Goal: Information Seeking & Learning: Compare options

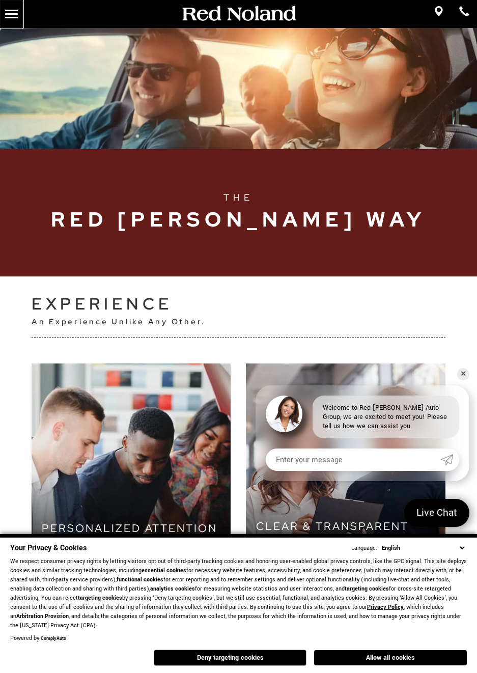
click at [12, 12] on link "MENU" at bounding box center [11, 14] width 23 height 28
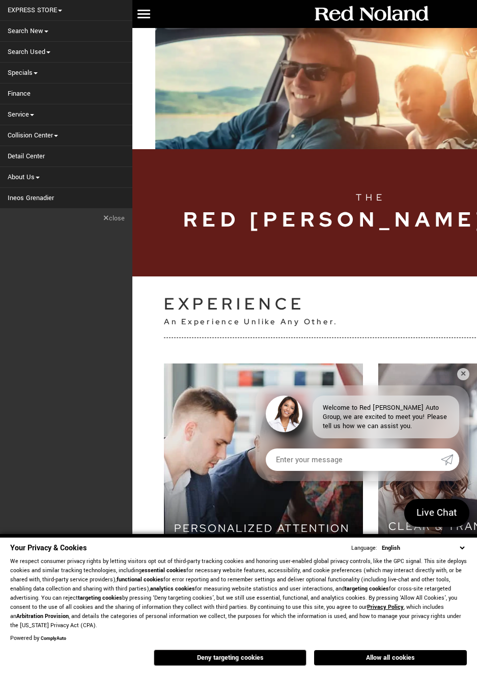
click at [27, 79] on link "Specials" at bounding box center [66, 73] width 132 height 20
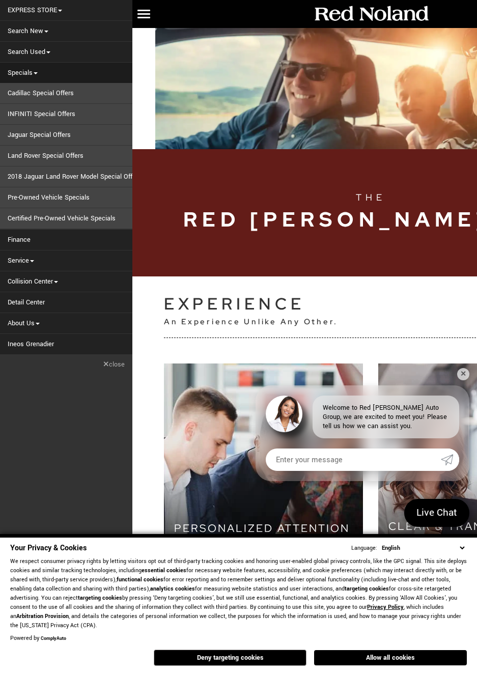
click at [27, 34] on link "Search New" at bounding box center [66, 31] width 132 height 20
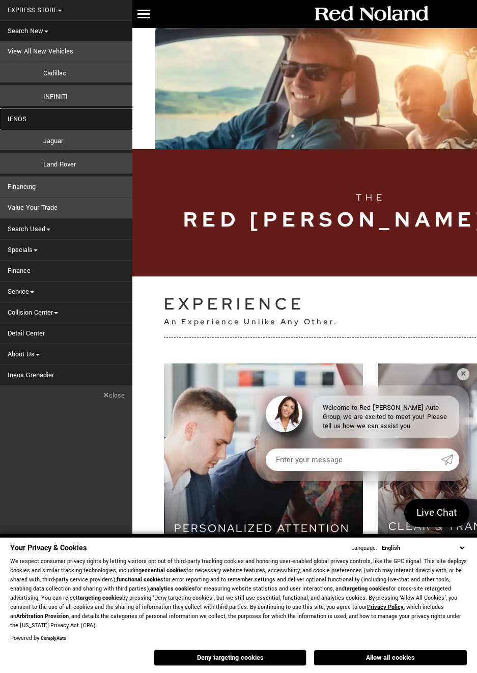
click at [15, 122] on link "IENOS" at bounding box center [66, 119] width 132 height 20
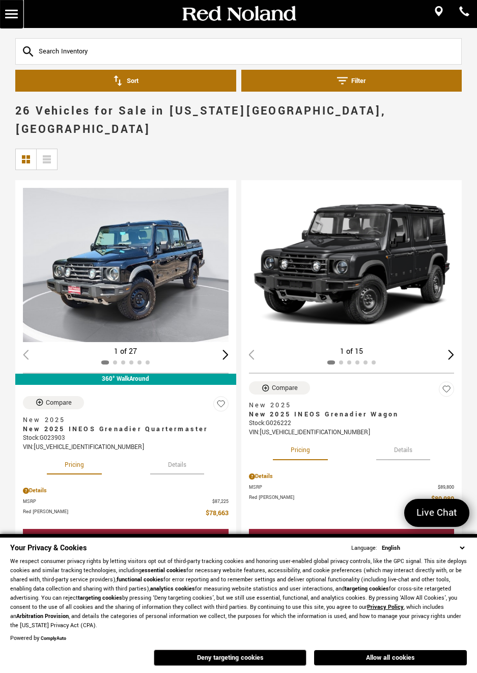
click at [19, 18] on link "MENU" at bounding box center [11, 14] width 23 height 28
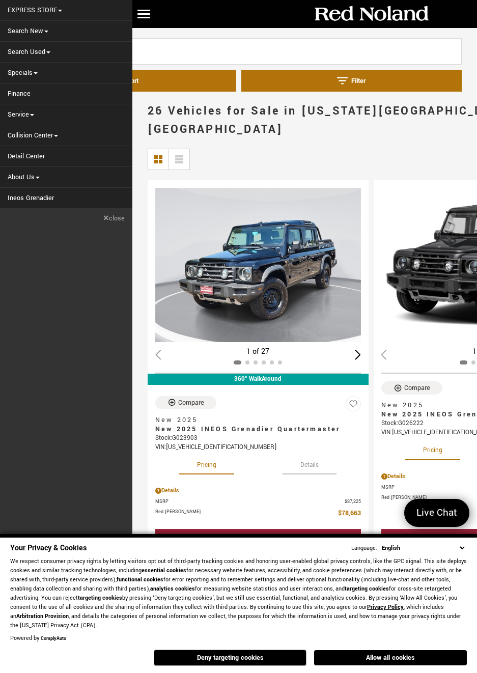
click at [175, 28] on div "Sort Filter" at bounding box center [238, 65] width 477 height 74
click at [146, 25] on link "MENU" at bounding box center [143, 14] width 23 height 28
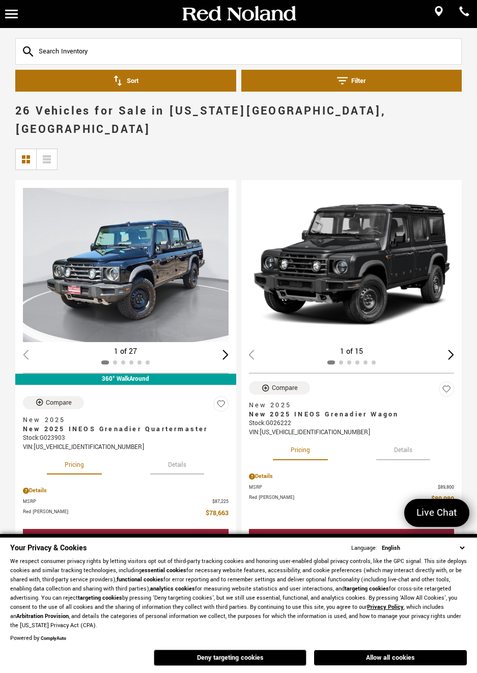
click at [450, 350] on div "Next slide" at bounding box center [451, 355] width 6 height 10
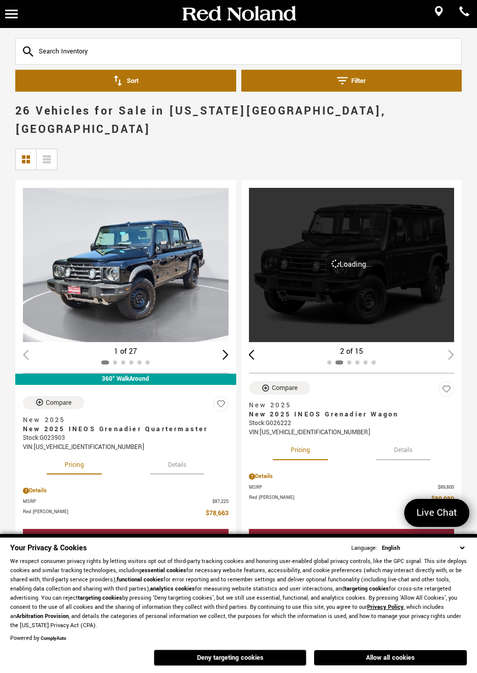
click at [447, 346] on div "2 of 15" at bounding box center [352, 351] width 206 height 11
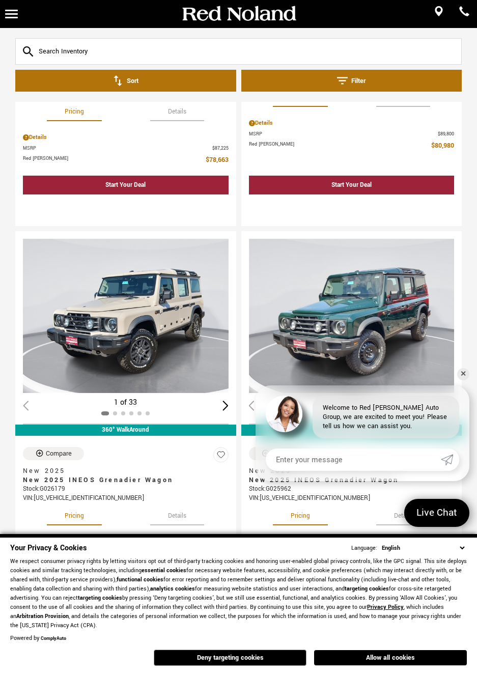
scroll to position [356, 0]
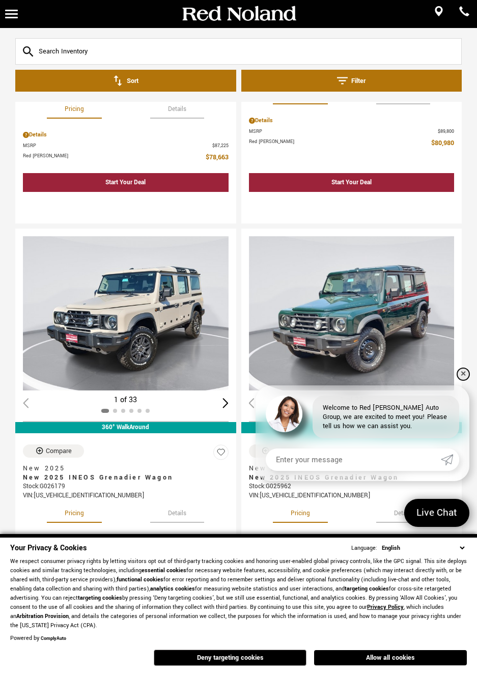
click at [460, 376] on link "✕" at bounding box center [463, 374] width 12 height 12
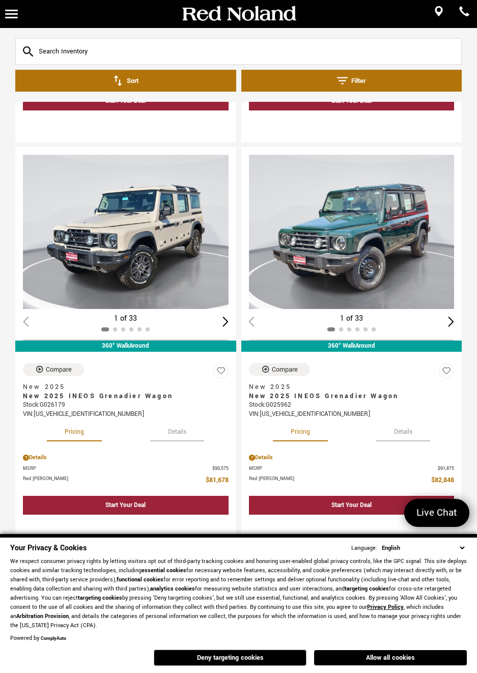
scroll to position [438, 0]
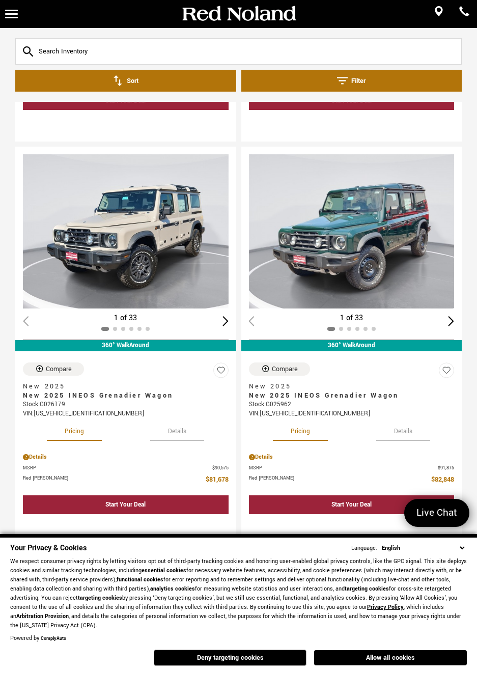
click at [225, 316] on div "Next slide" at bounding box center [225, 321] width 6 height 10
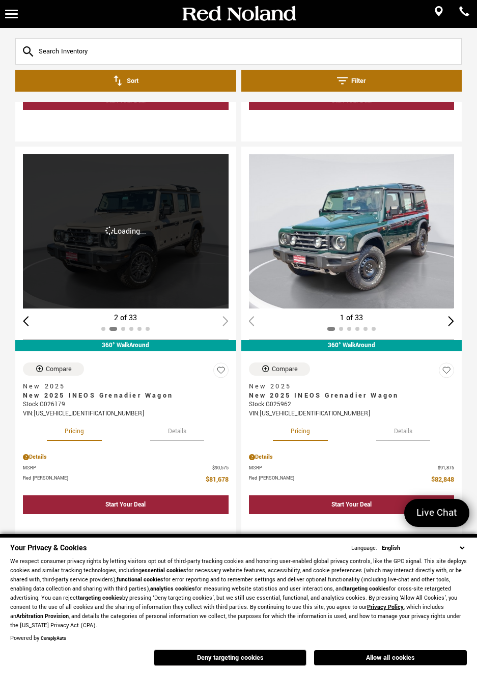
click at [223, 313] on div "2 of 33" at bounding box center [126, 318] width 206 height 11
click at [218, 313] on div "2 of 33" at bounding box center [126, 318] width 206 height 11
click at [216, 324] on div at bounding box center [126, 329] width 206 height 11
click at [154, 495] on div "Start Your Deal" at bounding box center [126, 504] width 206 height 19
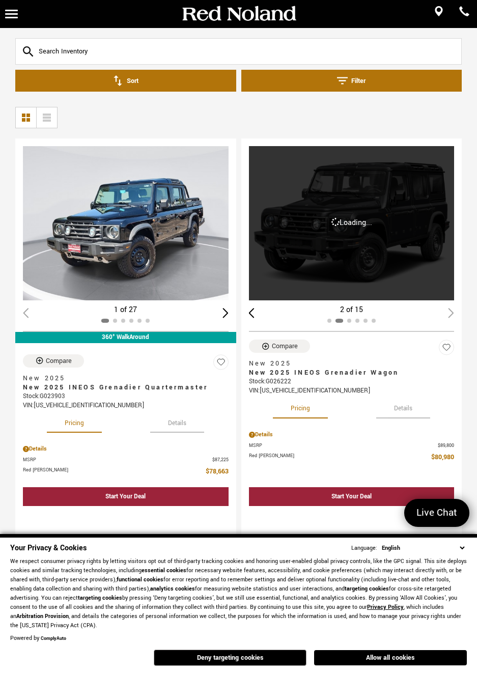
scroll to position [0, 0]
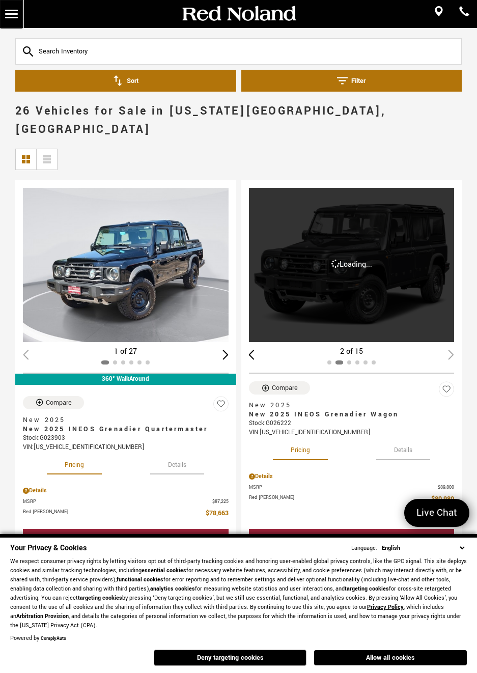
click at [16, 18] on link "MENU" at bounding box center [11, 14] width 23 height 28
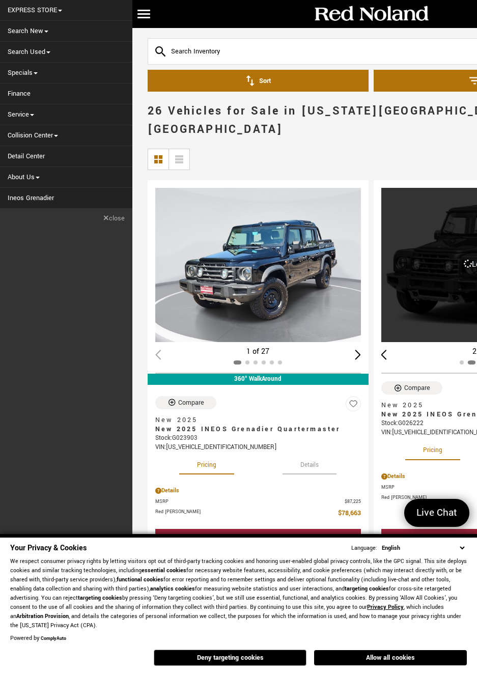
click at [21, 54] on link "Search Used" at bounding box center [66, 52] width 132 height 20
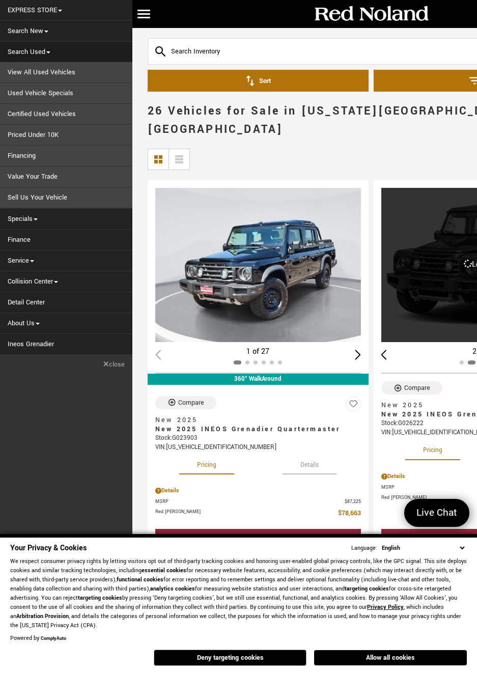
click at [25, 71] on link "View All Used Vehicles" at bounding box center [66, 72] width 132 height 20
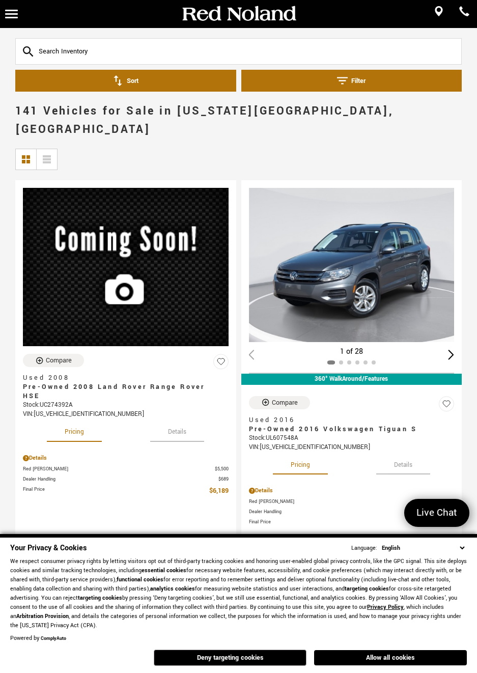
click at [379, 80] on button "Filter" at bounding box center [351, 81] width 221 height 22
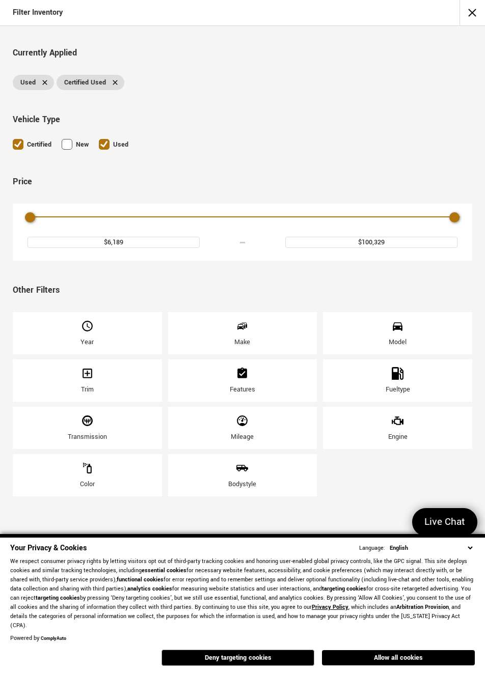
click at [268, 334] on div "Make" at bounding box center [242, 333] width 149 height 42
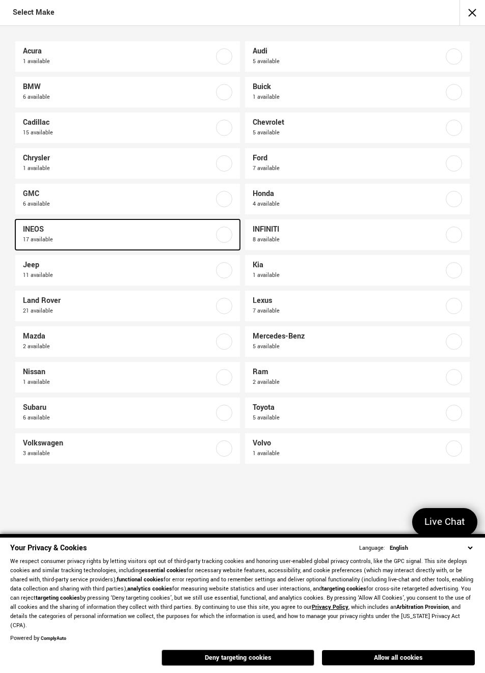
click at [223, 237] on label at bounding box center [224, 235] width 16 height 16
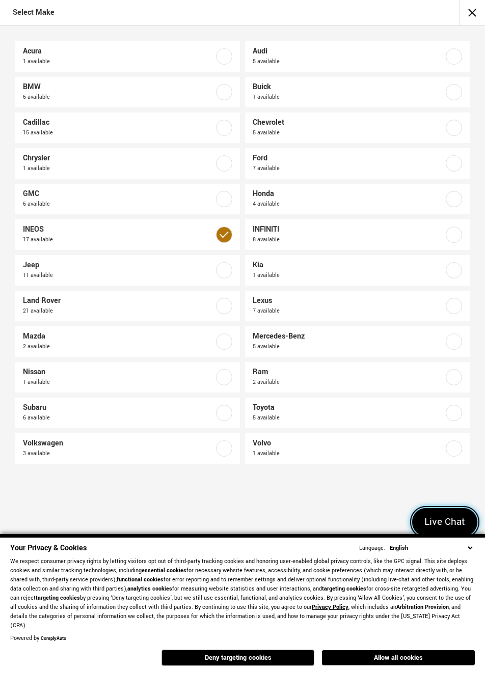
click at [447, 525] on span "Live Chat" at bounding box center [444, 522] width 51 height 14
click at [461, 524] on icon "Close" at bounding box center [463, 522] width 14 height 14
click at [470, 553] on select "English Spanish / Español English / United Kingdom Korean / 한국어 Vietnamese / Ti…" at bounding box center [431, 548] width 88 height 10
click at [331, 532] on div "Acura 1 available Audi 5 available BMW 6 available Buick 1 available Cadillac 1…" at bounding box center [242, 329] width 485 height 606
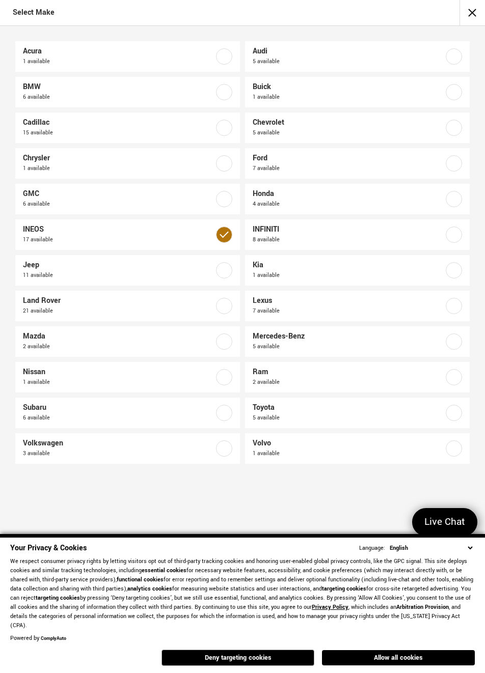
click at [230, 231] on label at bounding box center [224, 235] width 16 height 16
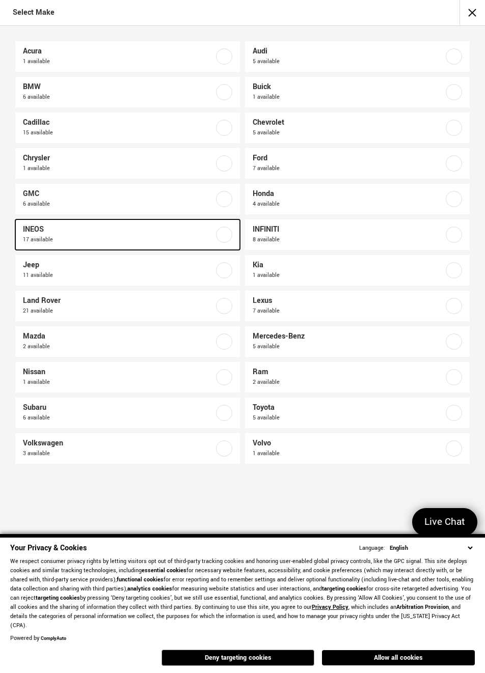
click at [223, 235] on label at bounding box center [224, 235] width 16 height 16
checkbox input "true"
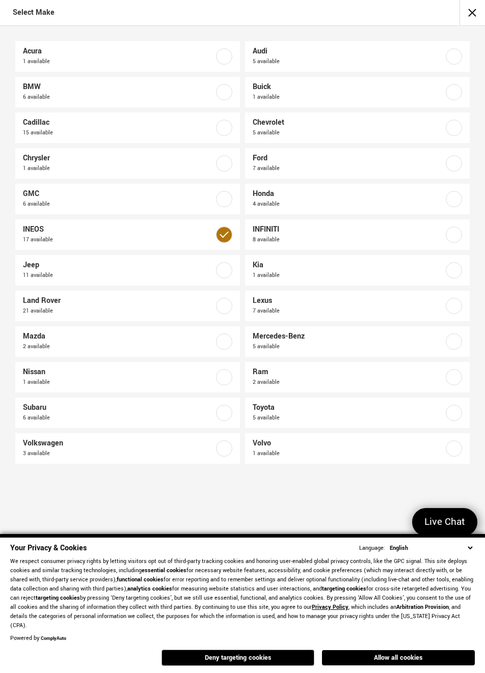
click at [469, 15] on button "close" at bounding box center [471, 12] width 25 height 25
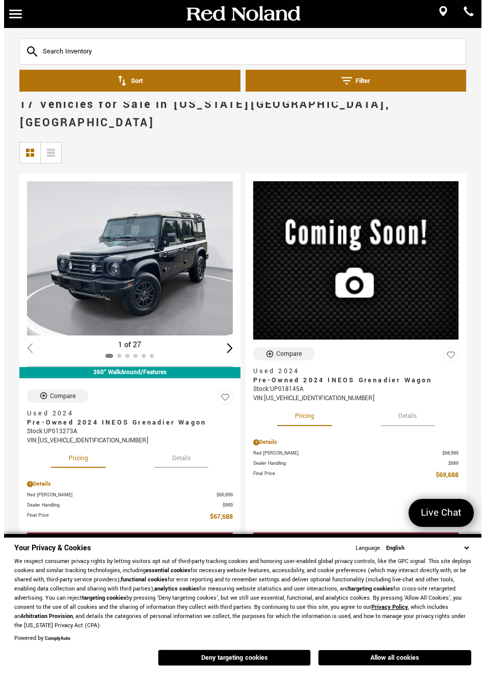
scroll to position [5, 0]
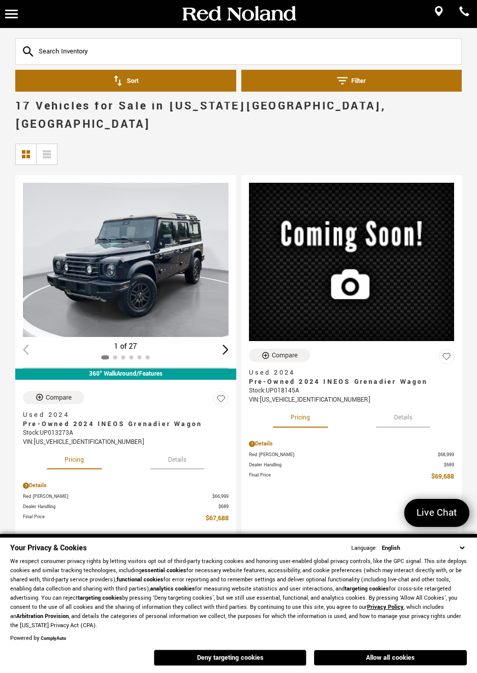
click at [361, 89] on button "Filter" at bounding box center [351, 81] width 221 height 22
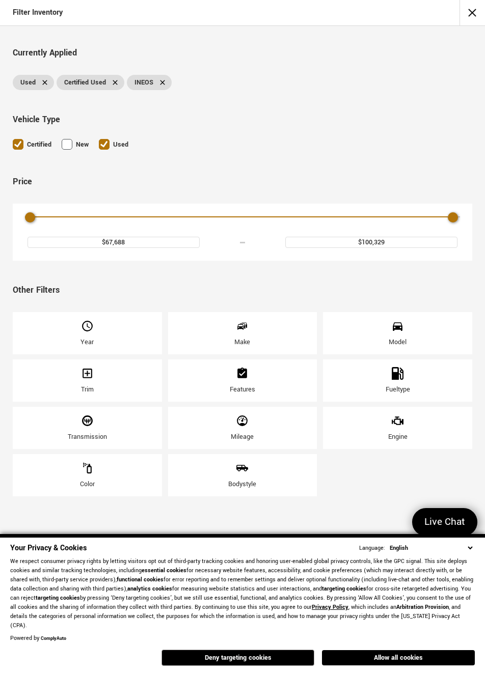
click at [254, 383] on div "Features" at bounding box center [242, 380] width 149 height 42
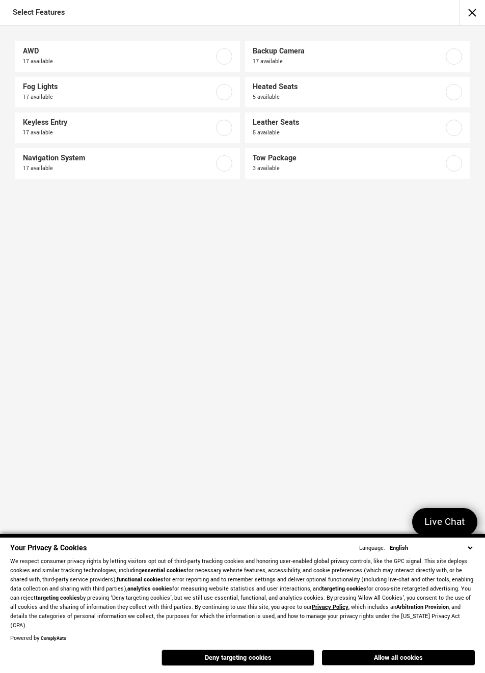
click at [454, 91] on label at bounding box center [453, 92] width 16 height 16
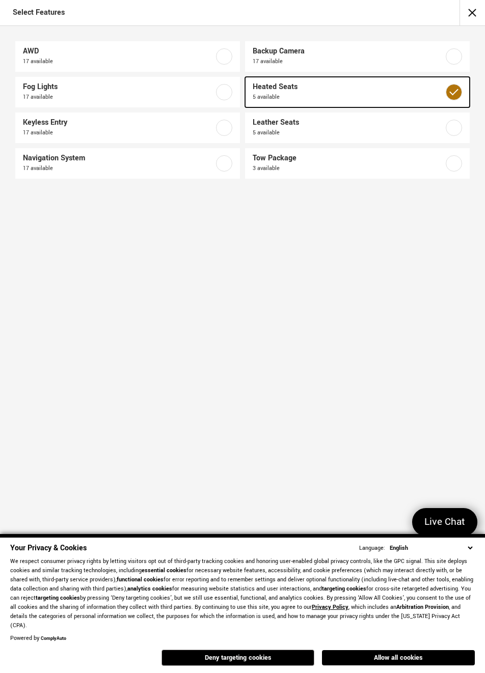
checkbox input "true"
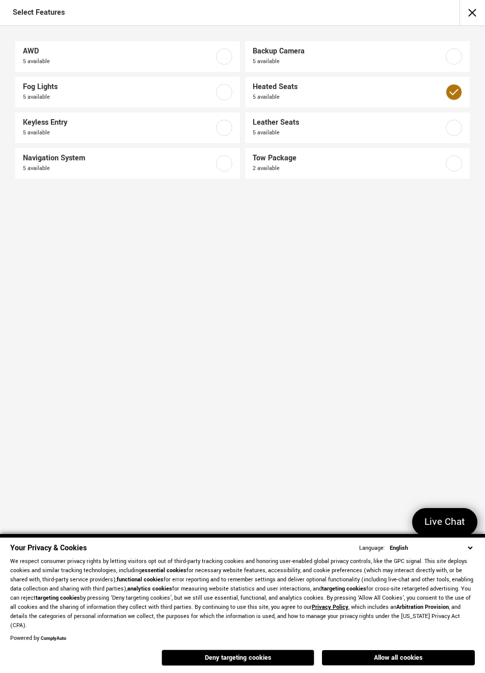
click at [477, 9] on button "close" at bounding box center [471, 12] width 25 height 25
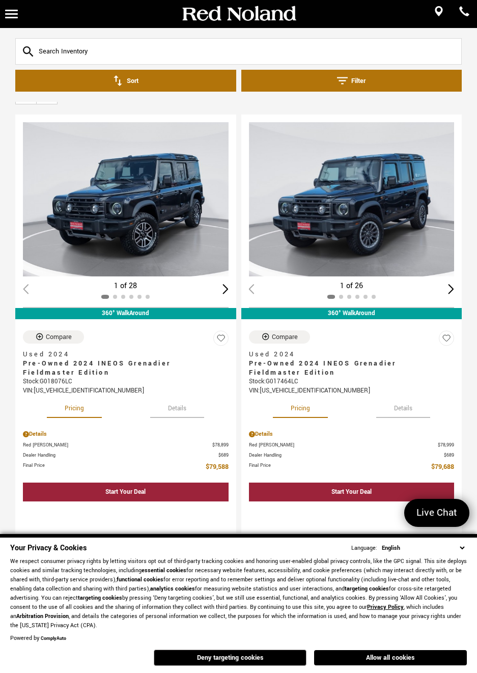
scroll to position [64, 0]
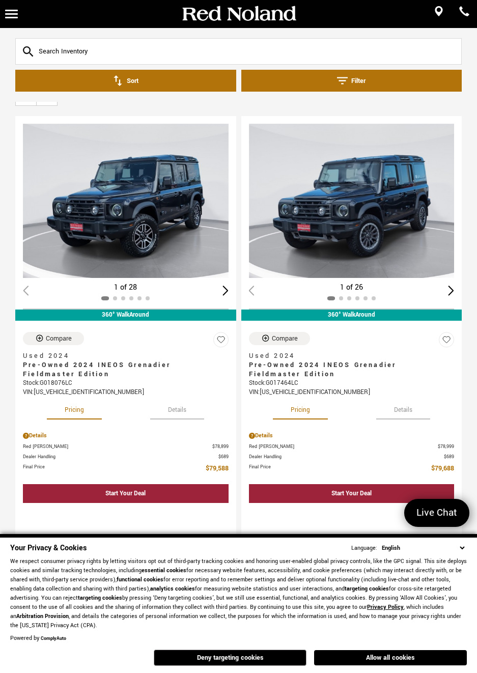
click at [178, 397] on button "Details" at bounding box center [177, 408] width 54 height 22
click at [397, 397] on button "Details" at bounding box center [403, 408] width 54 height 22
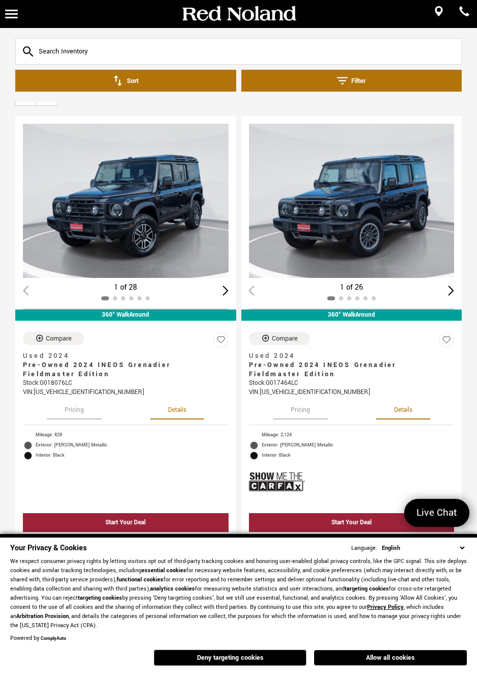
click at [24, 282] on div "1 of 28" at bounding box center [126, 287] width 206 height 11
click at [28, 293] on div at bounding box center [126, 298] width 206 height 11
click at [225, 286] on div "Next slide" at bounding box center [225, 291] width 6 height 10
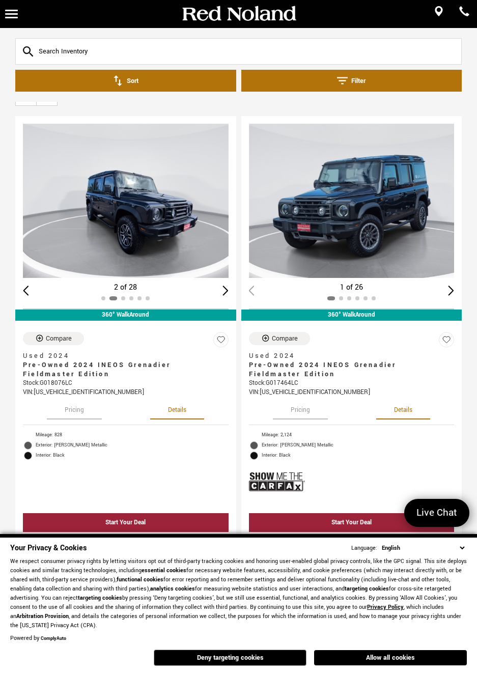
click at [225, 286] on div "Next slide" at bounding box center [225, 291] width 6 height 10
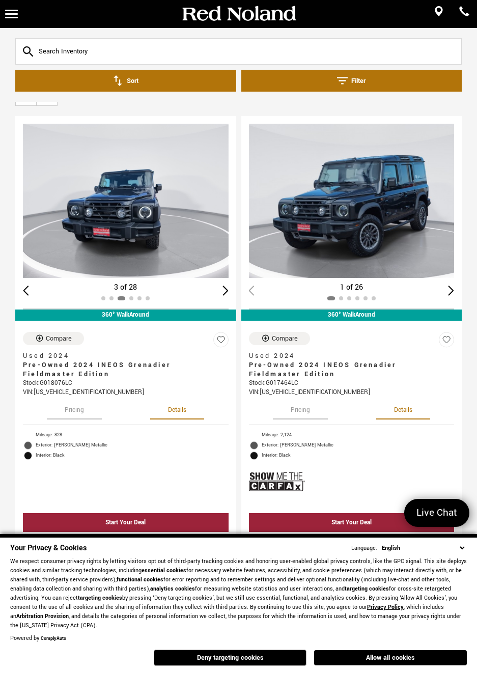
click at [225, 286] on div "Next slide" at bounding box center [225, 291] width 6 height 10
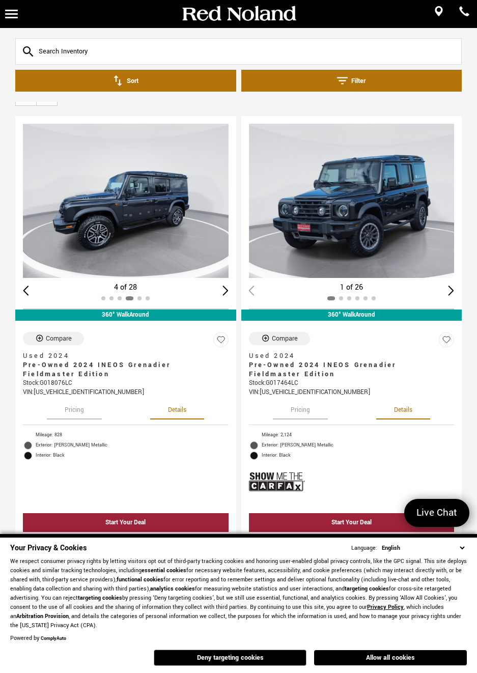
click at [225, 286] on div "Next slide" at bounding box center [225, 291] width 6 height 10
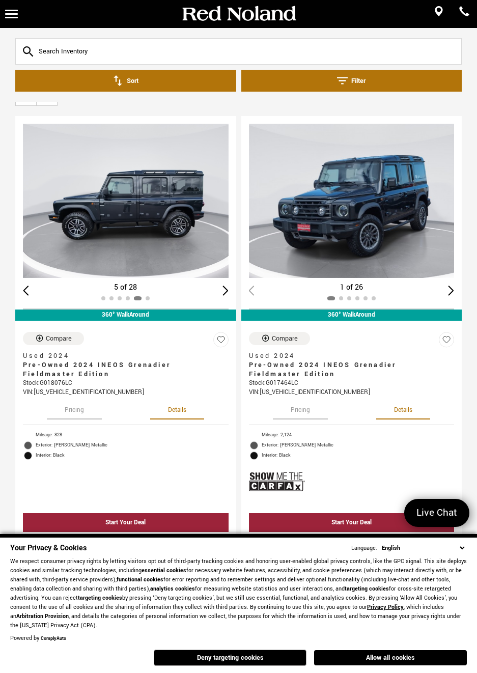
click at [225, 286] on div "Next slide" at bounding box center [225, 291] width 6 height 10
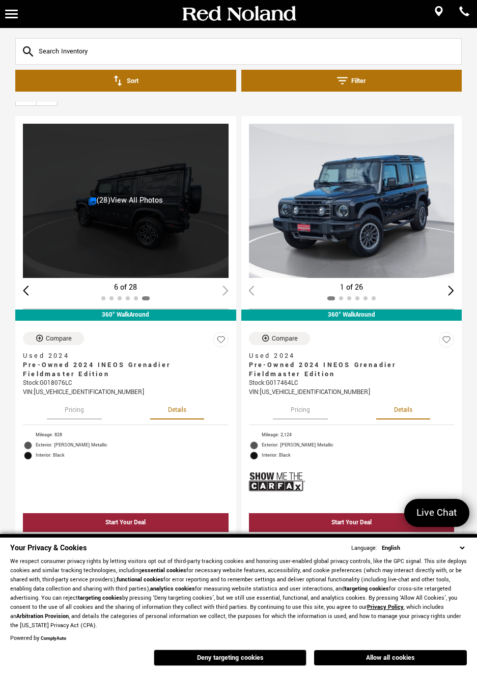
click at [221, 293] on div at bounding box center [126, 298] width 206 height 11
click at [117, 195] on link "(28) View All Photos" at bounding box center [126, 200] width 75 height 11
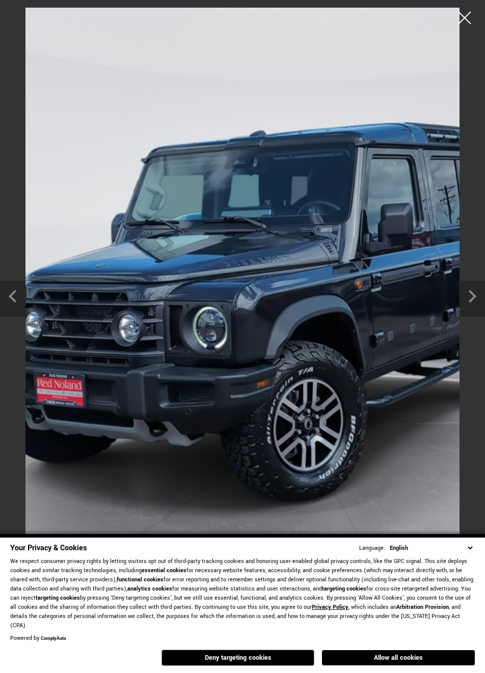
click at [469, 299] on icon "Next slide" at bounding box center [471, 295] width 25 height 28
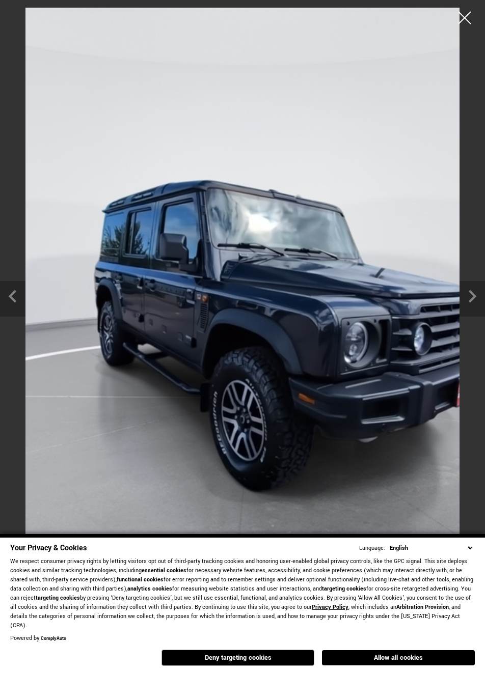
click at [471, 298] on icon "Next slide" at bounding box center [471, 295] width 25 height 28
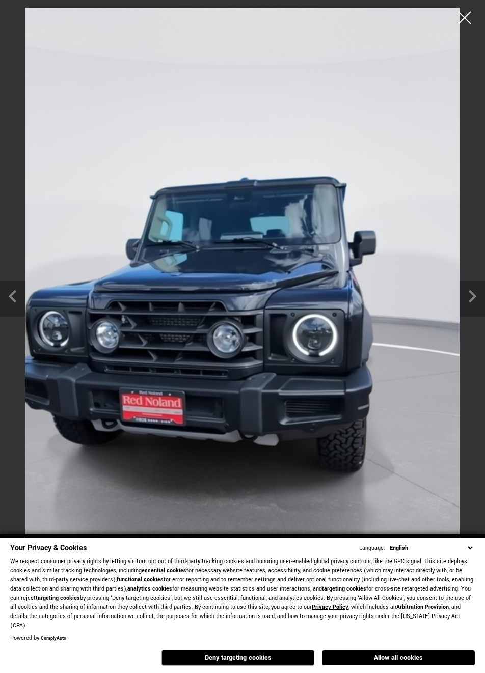
click at [473, 299] on icon "Next slide" at bounding box center [472, 296] width 8 height 13
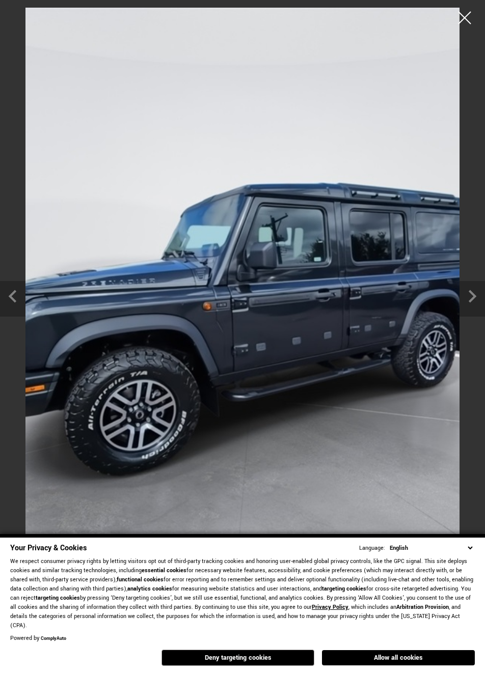
click at [472, 297] on icon "Next slide" at bounding box center [472, 296] width 8 height 13
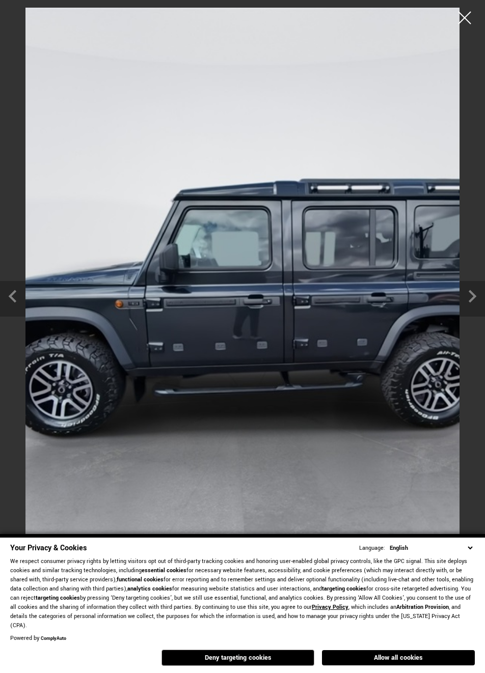
click at [472, 296] on icon "Next slide" at bounding box center [471, 295] width 25 height 28
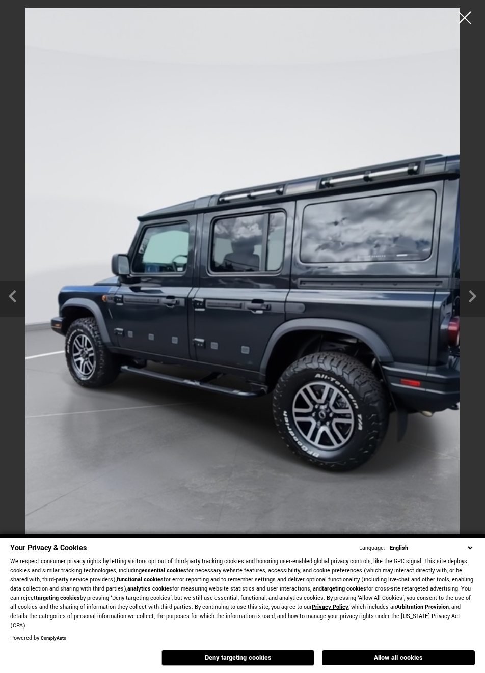
click at [472, 297] on icon "Next slide" at bounding box center [472, 296] width 8 height 13
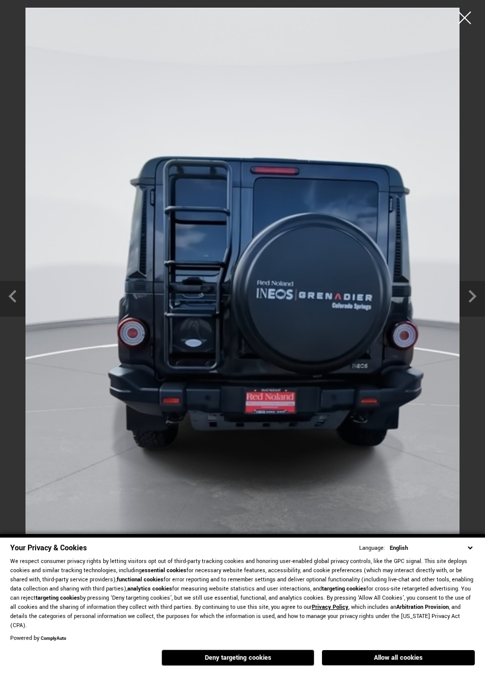
click at [473, 296] on icon "Next slide" at bounding box center [472, 296] width 8 height 13
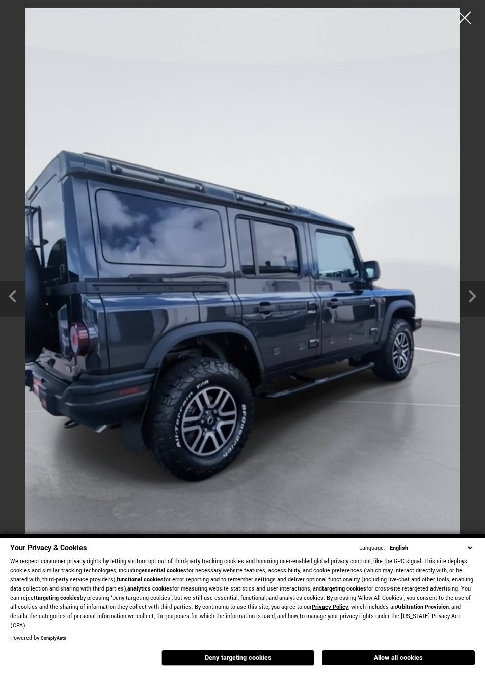
click at [469, 298] on icon "Next slide" at bounding box center [471, 295] width 25 height 28
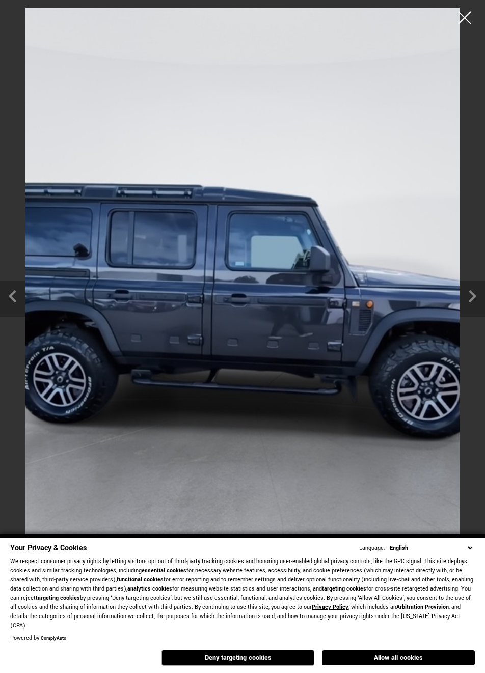
click at [470, 296] on icon "Next slide" at bounding box center [471, 295] width 25 height 28
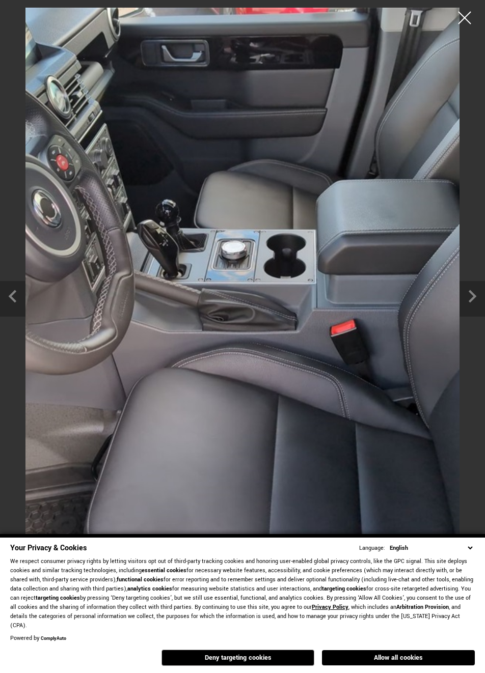
click at [470, 297] on icon "Next slide" at bounding box center [471, 295] width 25 height 28
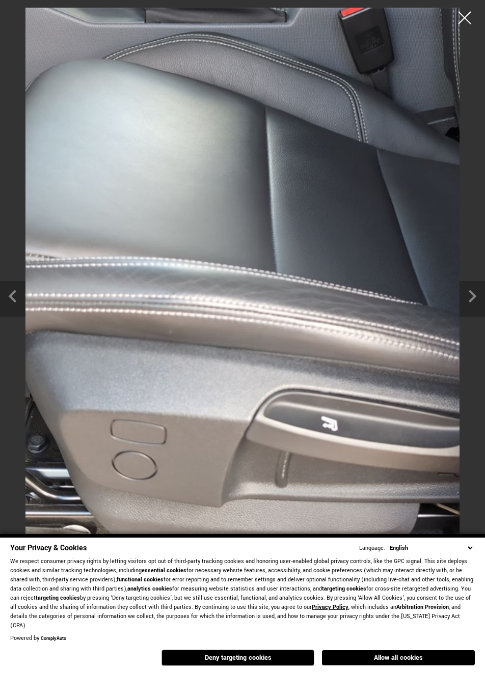
click at [471, 297] on icon "Next slide" at bounding box center [471, 295] width 25 height 28
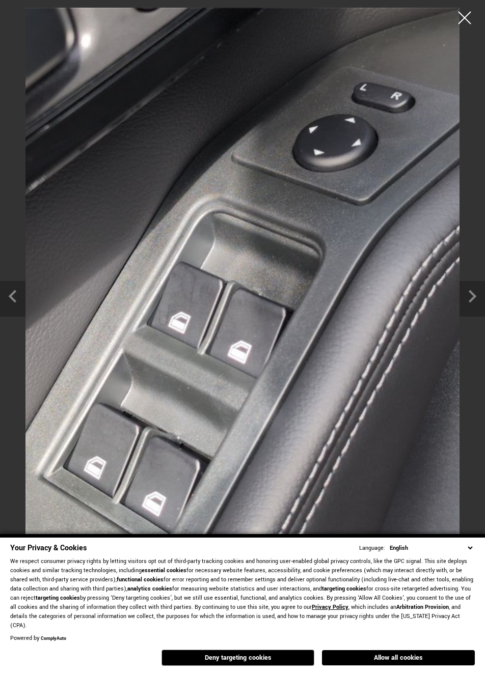
click at [471, 295] on icon "Next slide" at bounding box center [471, 295] width 25 height 28
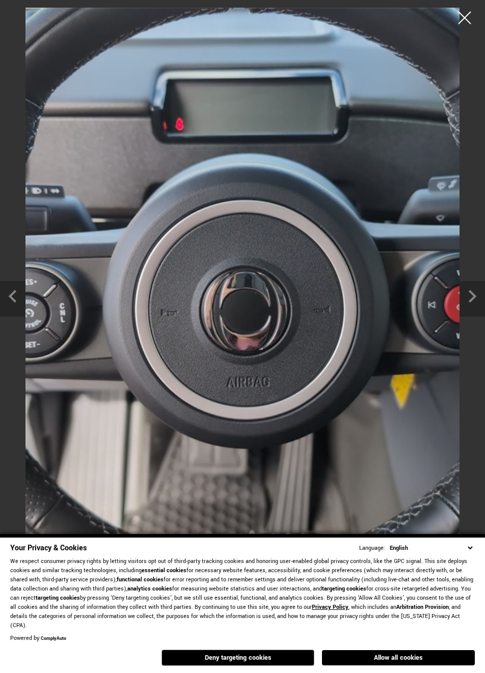
click at [471, 295] on icon "Next slide" at bounding box center [471, 295] width 25 height 28
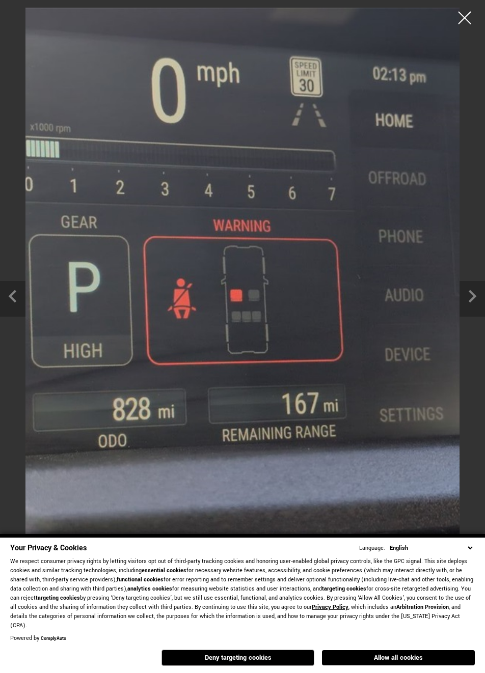
click at [471, 295] on icon "Next slide" at bounding box center [471, 295] width 25 height 28
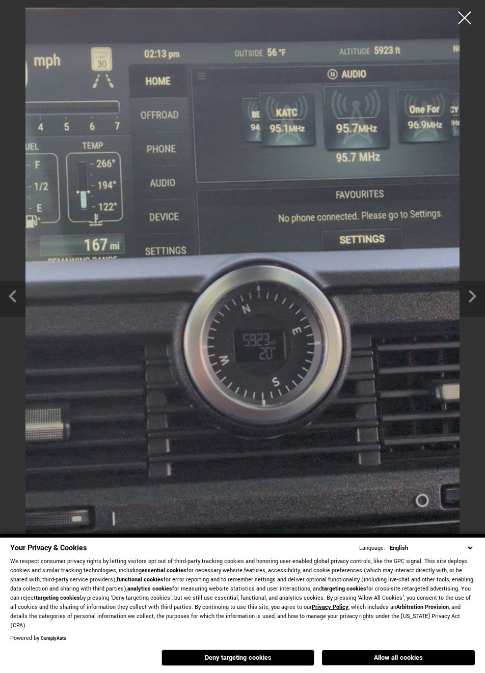
click at [470, 296] on icon "Next slide" at bounding box center [471, 295] width 25 height 28
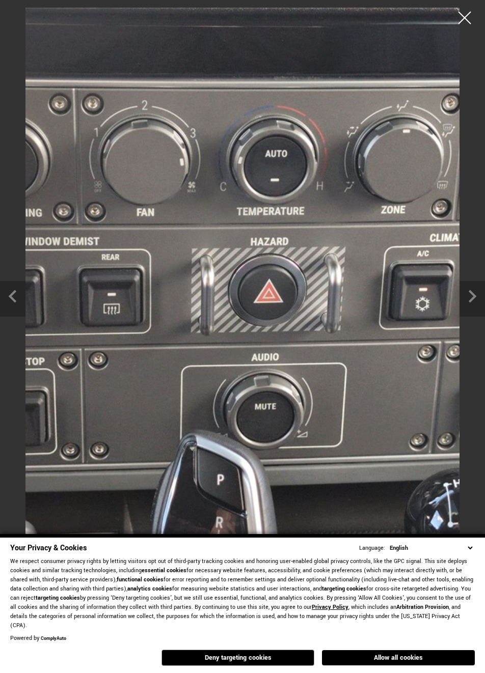
click at [467, 293] on icon "Next slide" at bounding box center [471, 295] width 25 height 28
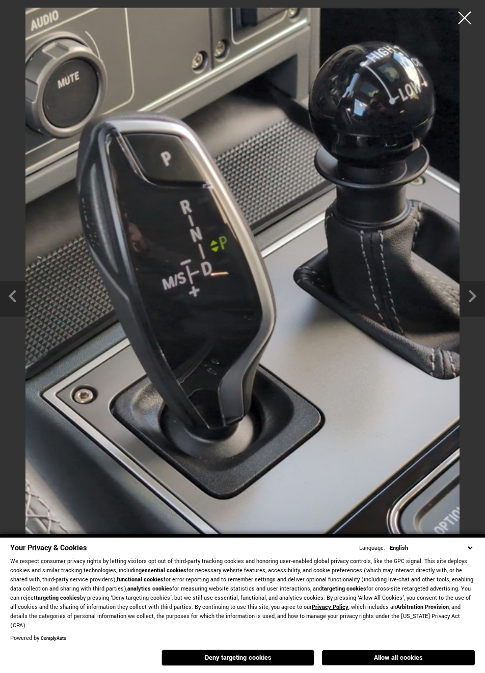
click at [465, 291] on icon "Next slide" at bounding box center [471, 295] width 25 height 28
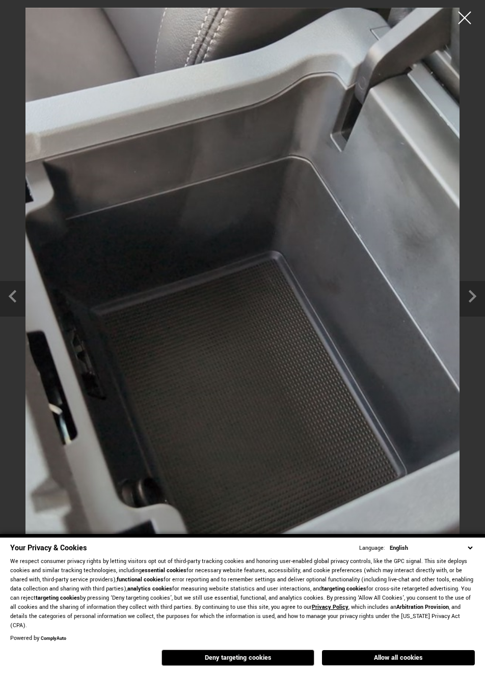
click at [467, 294] on icon "Next slide" at bounding box center [471, 295] width 25 height 28
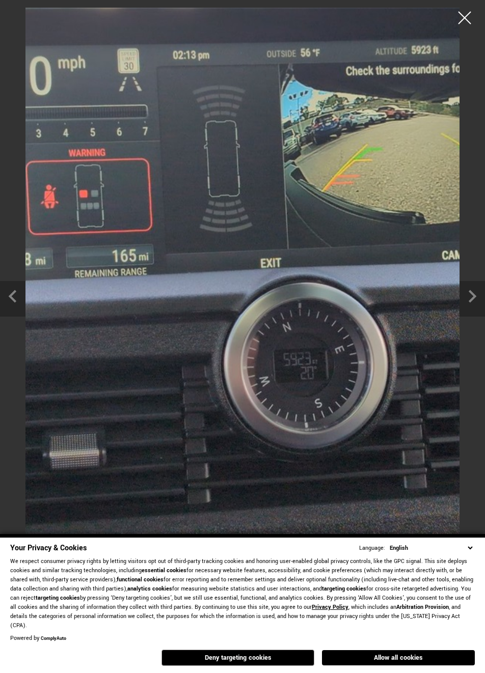
click at [468, 294] on icon "Next slide" at bounding box center [471, 295] width 25 height 28
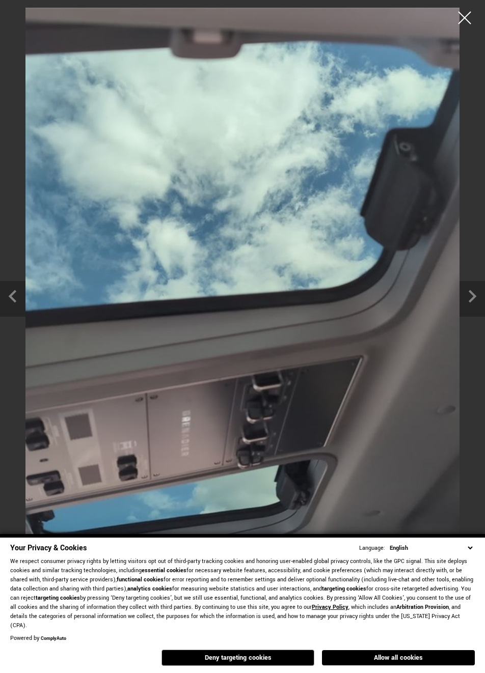
click at [468, 296] on icon "Next slide" at bounding box center [471, 295] width 25 height 28
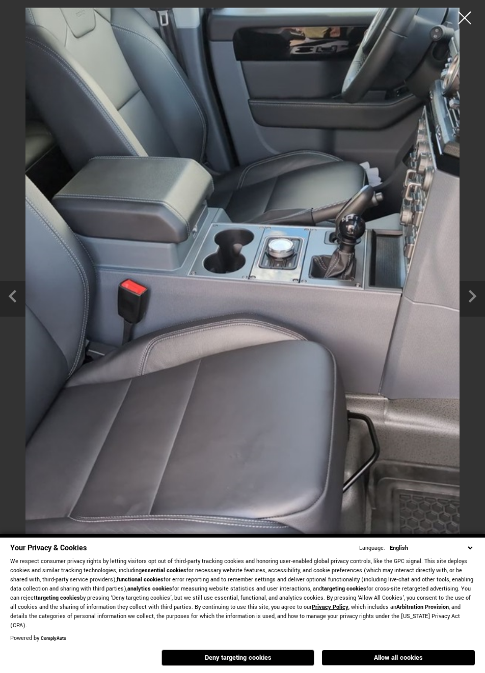
click at [465, 24] on div at bounding box center [464, 17] width 25 height 25
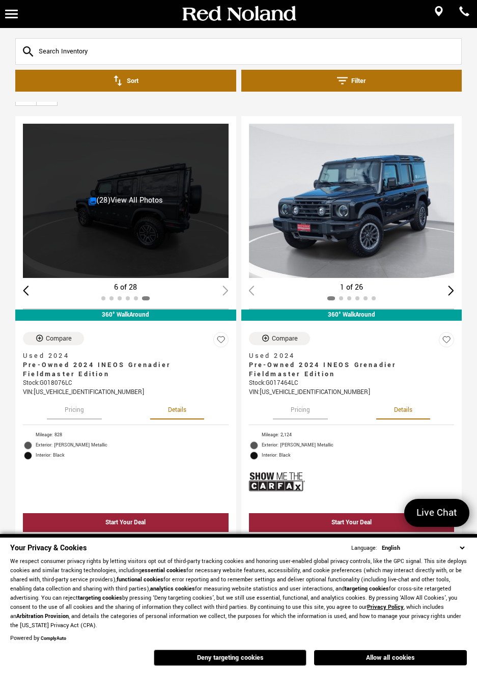
click at [93, 513] on div "Start Your Deal" at bounding box center [126, 522] width 206 height 19
click at [11, 18] on link "MENU" at bounding box center [11, 14] width 23 height 28
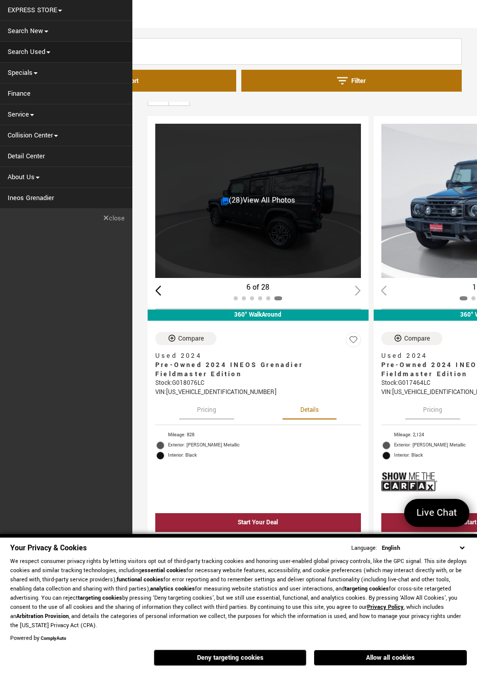
click at [19, 27] on link "Search New" at bounding box center [66, 31] width 132 height 20
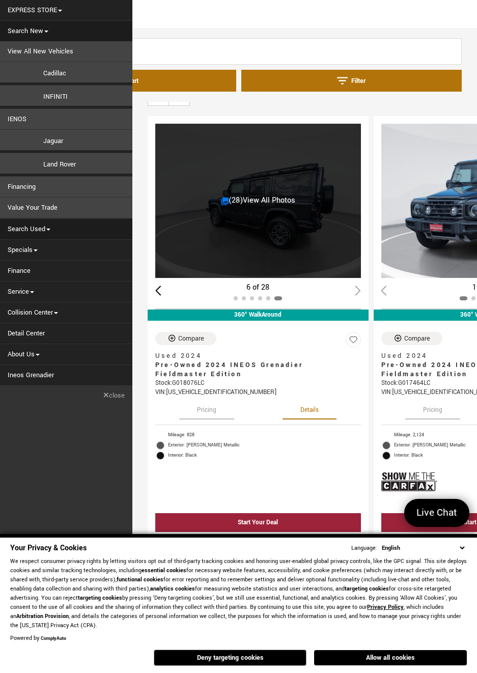
click at [17, 17] on link "EXPRESS STORE" at bounding box center [66, 10] width 132 height 20
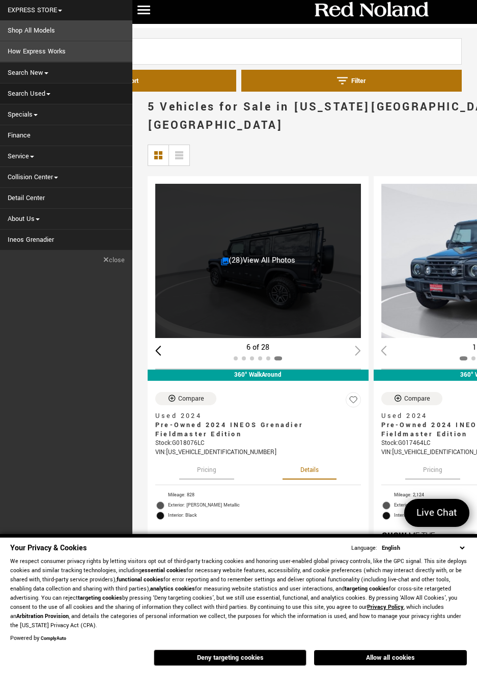
scroll to position [0, 0]
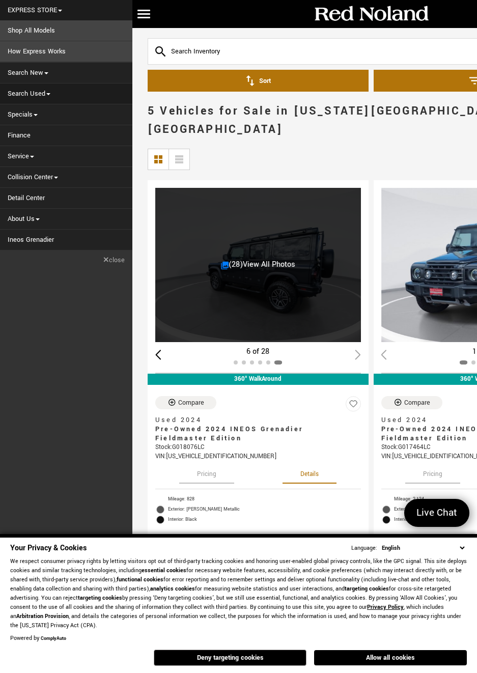
click at [393, 12] on img at bounding box center [371, 14] width 117 height 18
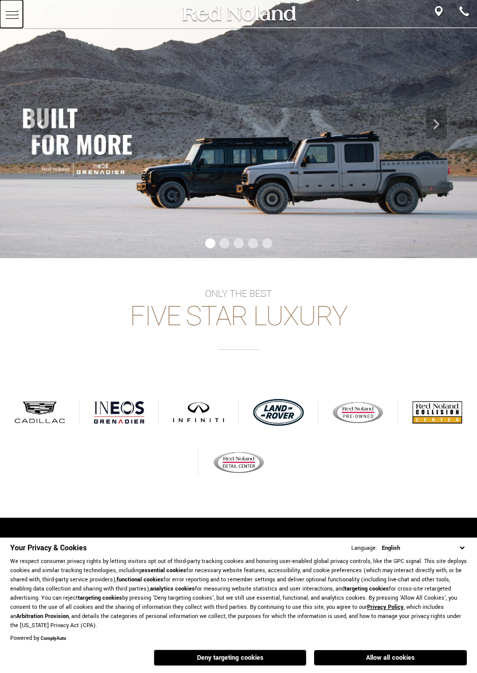
click at [18, 19] on link "MENU" at bounding box center [11, 14] width 23 height 28
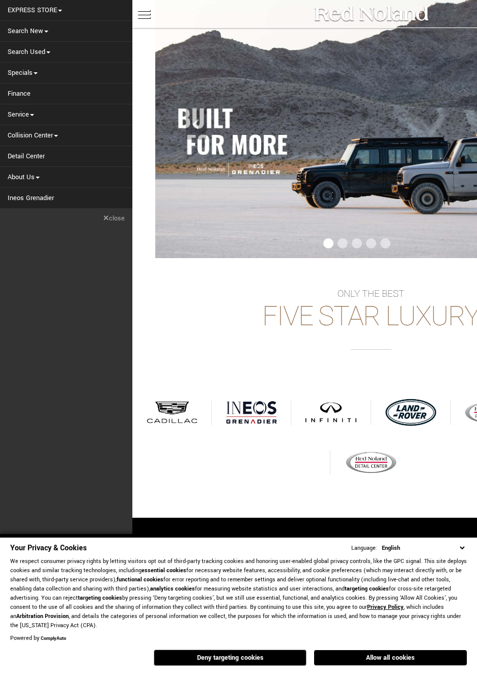
click at [18, 34] on link "Search New" at bounding box center [66, 31] width 132 height 20
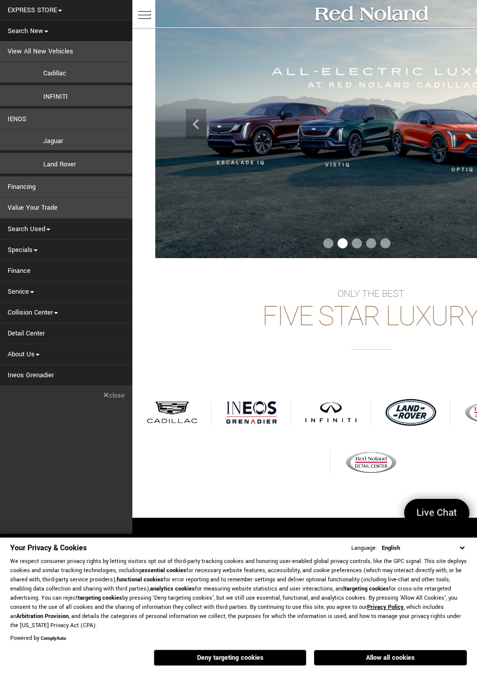
click at [19, 49] on link "View All New Vehicles" at bounding box center [66, 51] width 132 height 20
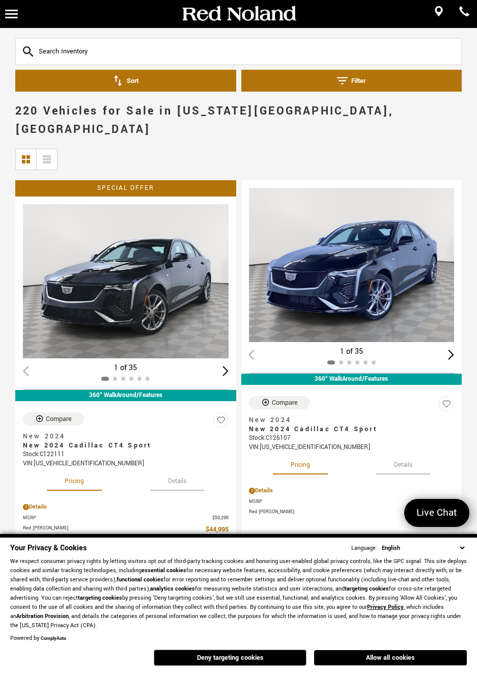
click at [15, 20] on link "MENU" at bounding box center [11, 14] width 23 height 28
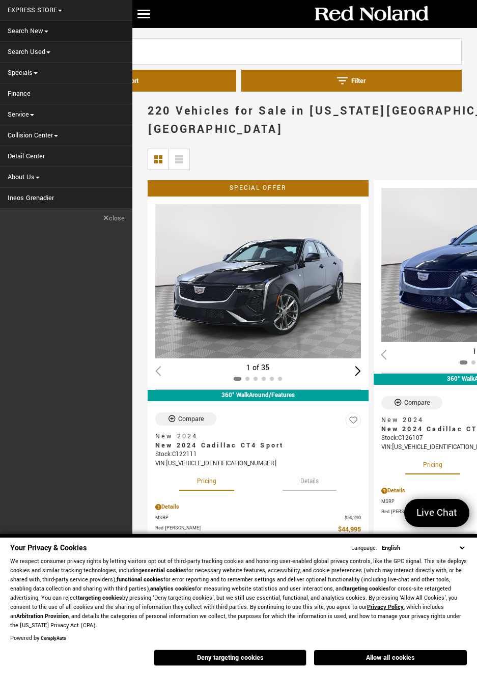
click at [15, 81] on link "Specials" at bounding box center [66, 73] width 132 height 20
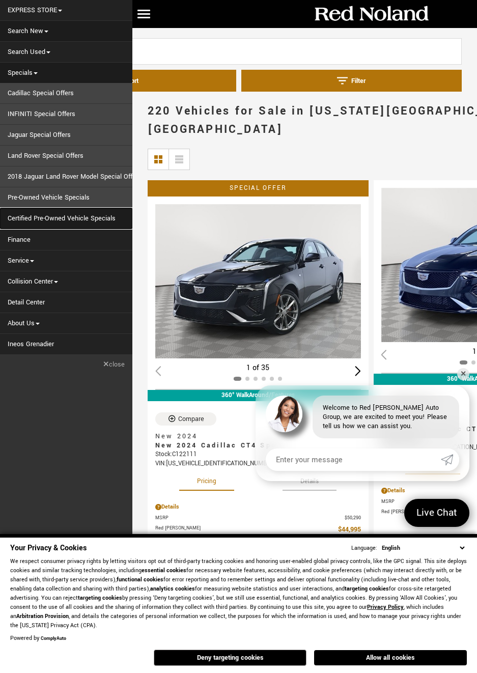
click at [47, 222] on link "Certified Pre-Owned Vehicle Specials" at bounding box center [66, 218] width 132 height 20
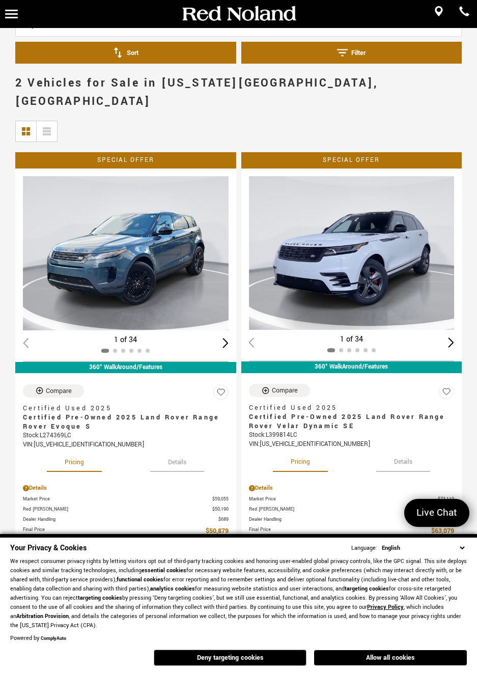
click at [255, 662] on button "Deny targeting cookies" at bounding box center [230, 658] width 153 height 16
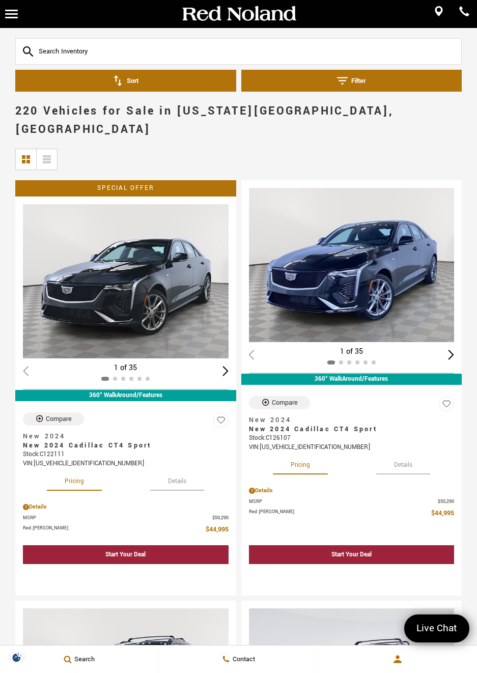
click at [378, 86] on button "Filter" at bounding box center [351, 81] width 221 height 22
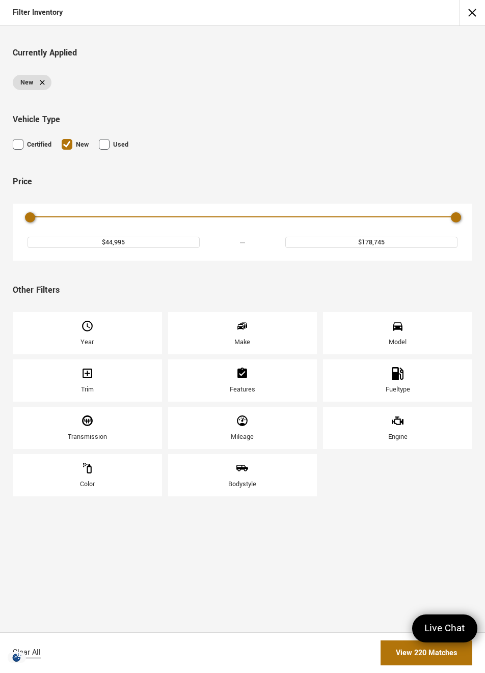
click at [259, 346] on div "Make" at bounding box center [242, 333] width 149 height 42
